Goal: Transaction & Acquisition: Purchase product/service

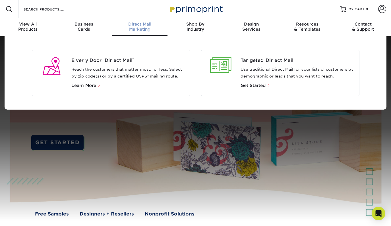
click at [139, 27] on div "Direct Mail Marketing" at bounding box center [140, 27] width 56 height 10
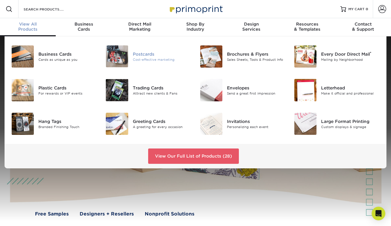
click at [148, 55] on div "Postcards" at bounding box center [162, 54] width 59 height 6
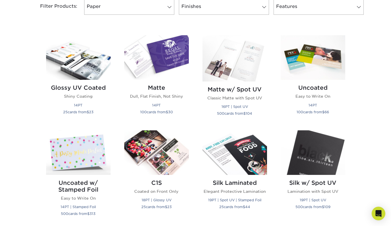
scroll to position [253, 0]
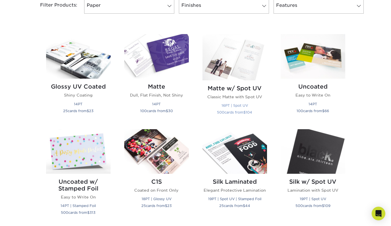
click at [248, 67] on img at bounding box center [234, 57] width 64 height 46
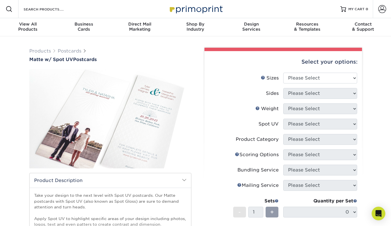
click at [312, 86] on li "Sizes Help Sizes Please Select 1.5" x 7" 2" x 6" 2" x 8" 2.12" x 5.5" 2.75" x 4…" at bounding box center [283, 80] width 148 height 15
select select "6.00x9.00"
select select "13abbda7-1d64-4f25-8bb2-c179b224825d"
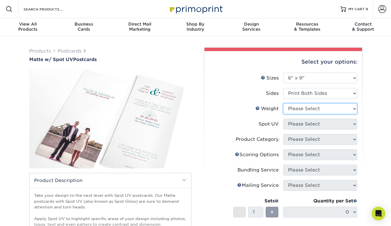
select select "16PT"
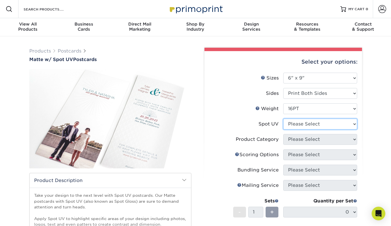
select select "1"
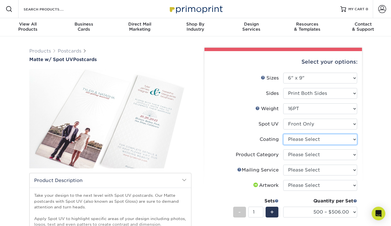
select select "121bb7b5-3b4d-429f-bd8d-bbf80e953313"
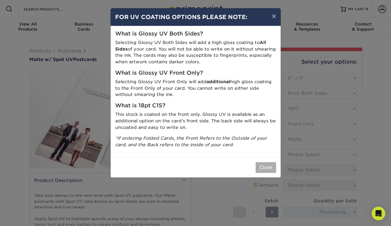
click at [265, 162] on button "Close" at bounding box center [265, 167] width 20 height 11
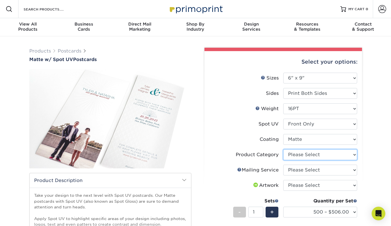
select select "9b7272e0-d6c8-4c3c-8e97-d3a1bcdab858"
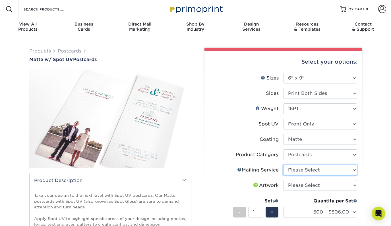
select select "a6168217-5e32-4a88-916a-3bc659bf0bc8"
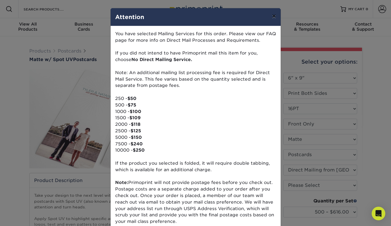
click at [272, 18] on button "×" at bounding box center [273, 16] width 13 height 16
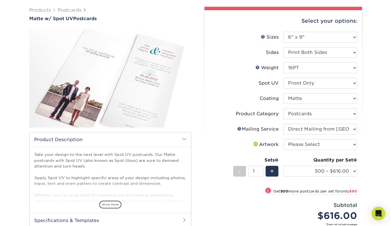
scroll to position [45, 0]
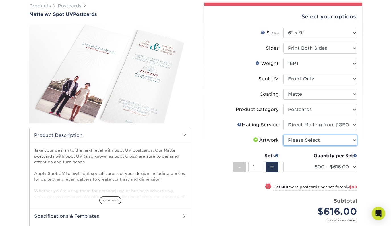
select select "upload"
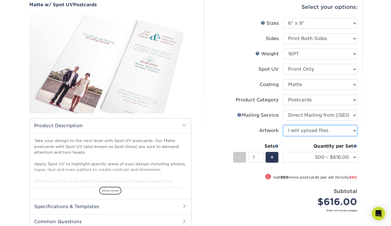
scroll to position [55, 0]
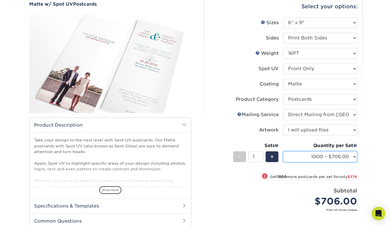
select select "2500 – $1082.00"
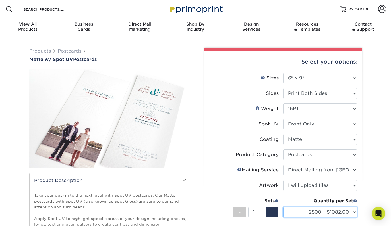
scroll to position [0, 0]
